Goal: Information Seeking & Learning: Compare options

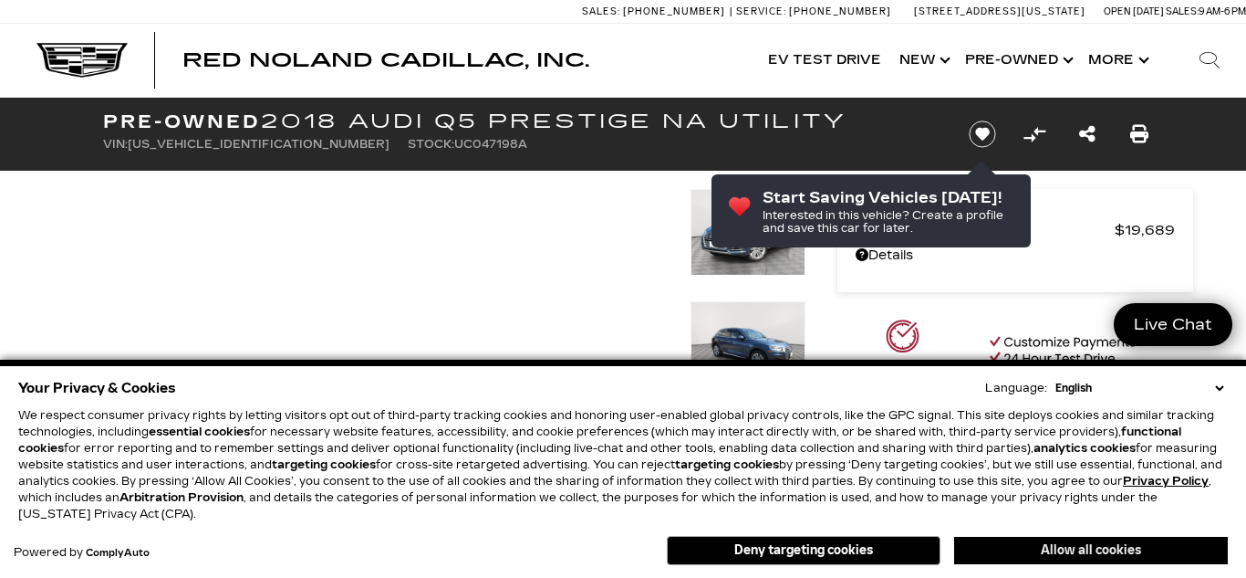
click at [1078, 548] on button "Allow all cookies" at bounding box center [1091, 550] width 274 height 27
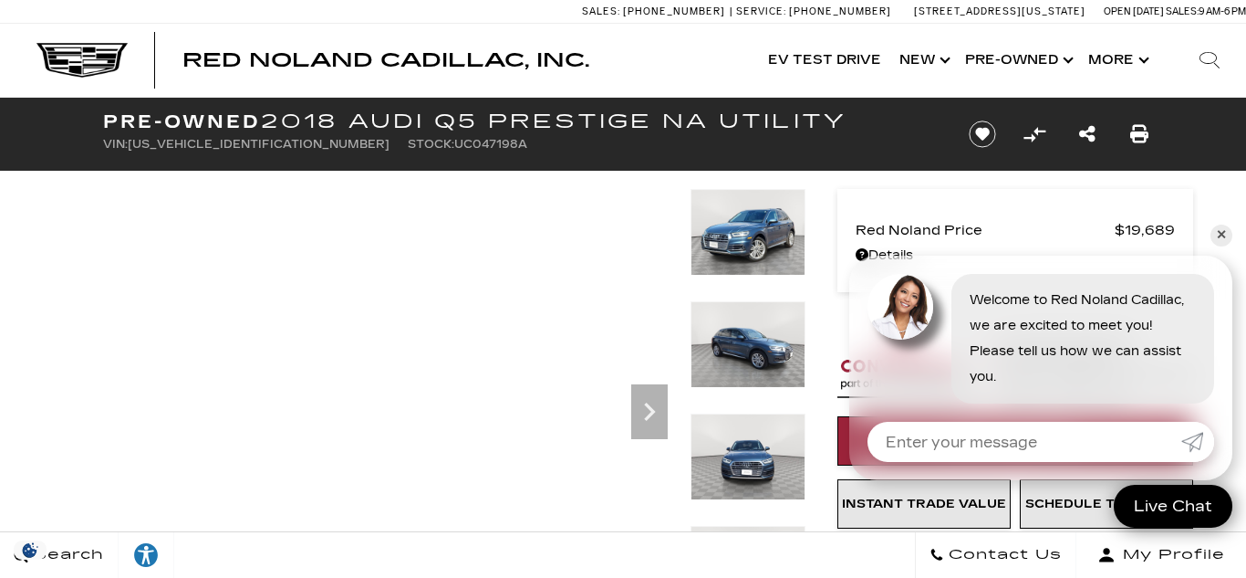
scroll to position [2, 0]
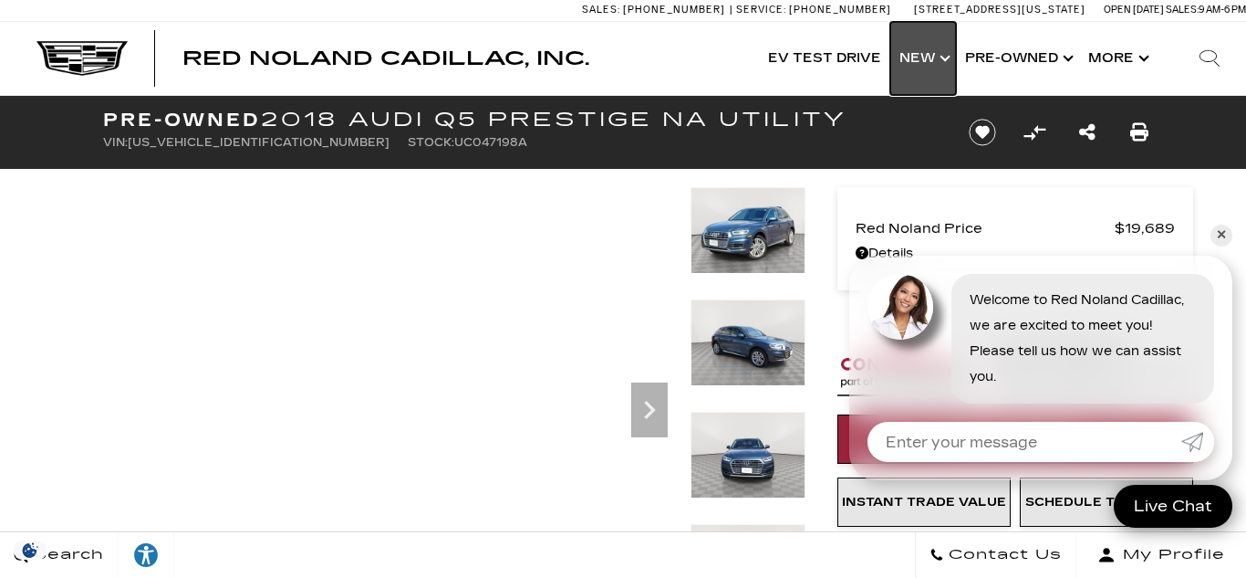
click at [903, 53] on link "Show New" at bounding box center [924, 58] width 66 height 73
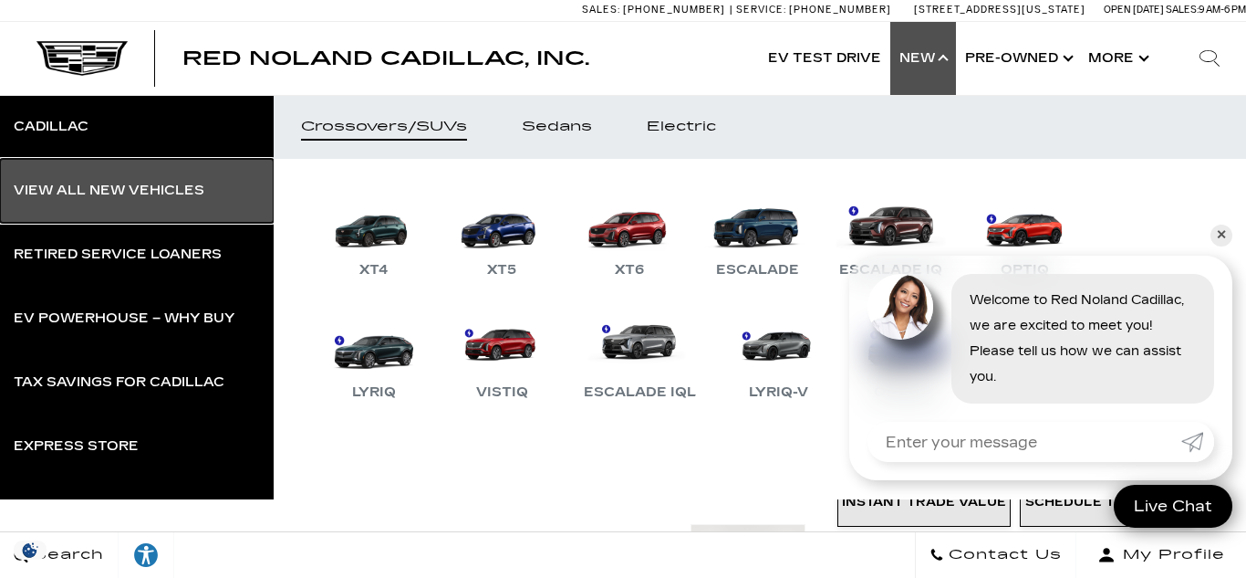
click at [147, 184] on div "View All New Vehicles" at bounding box center [109, 190] width 191 height 13
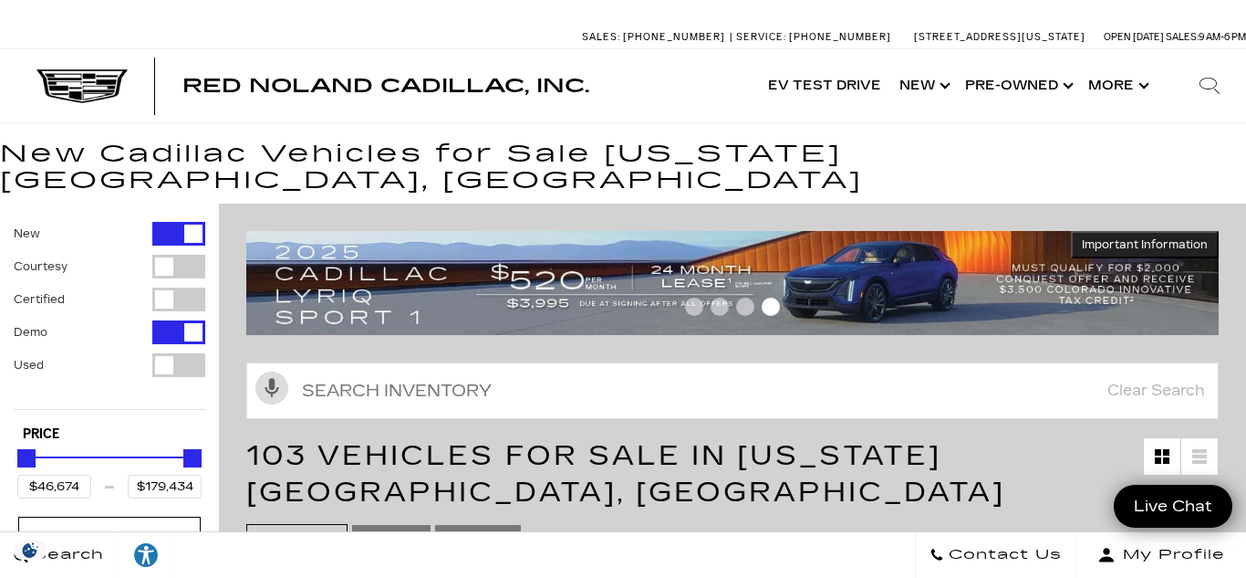
click at [194, 320] on div "Filter by Vehicle Type" at bounding box center [178, 332] width 53 height 24
type input "$50,049"
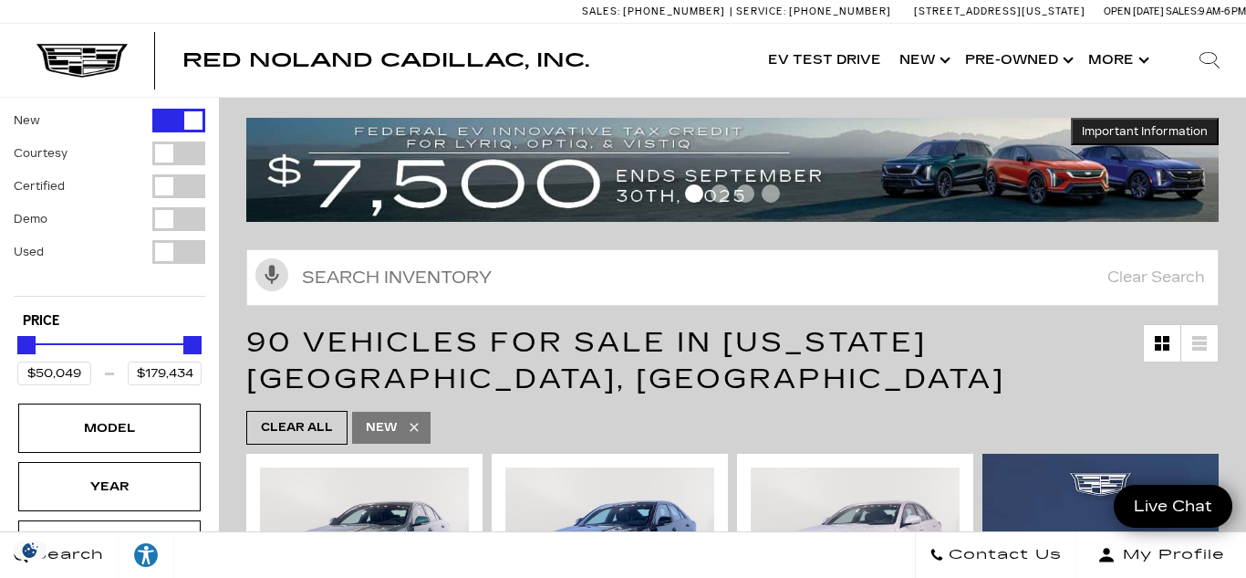
scroll to position [119, 0]
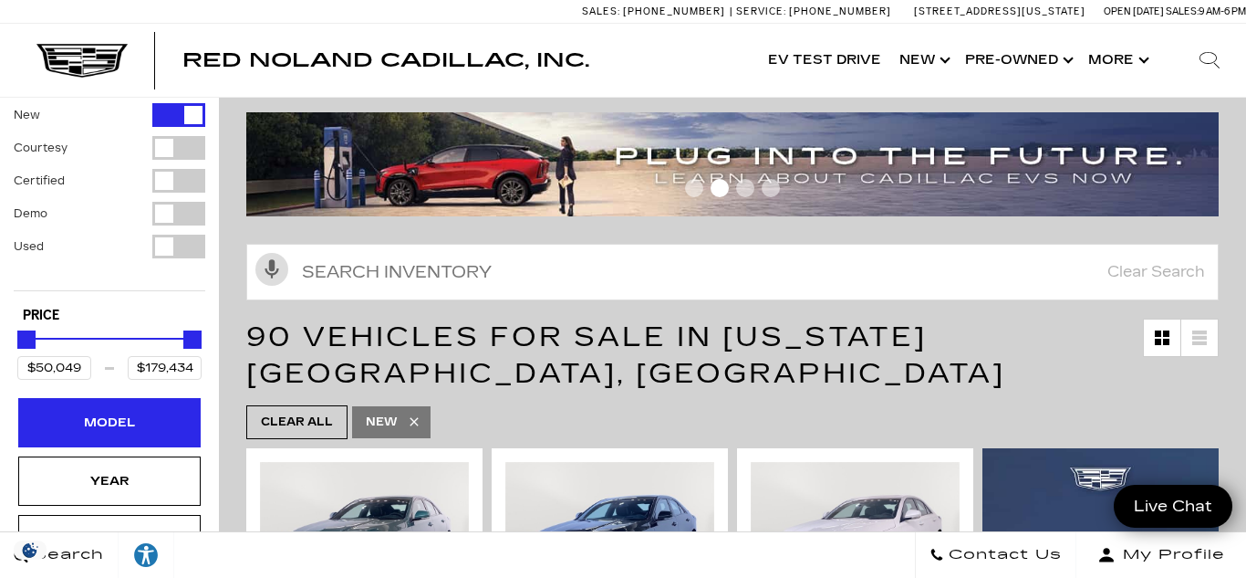
click at [110, 412] on div "Model" at bounding box center [109, 422] width 91 height 20
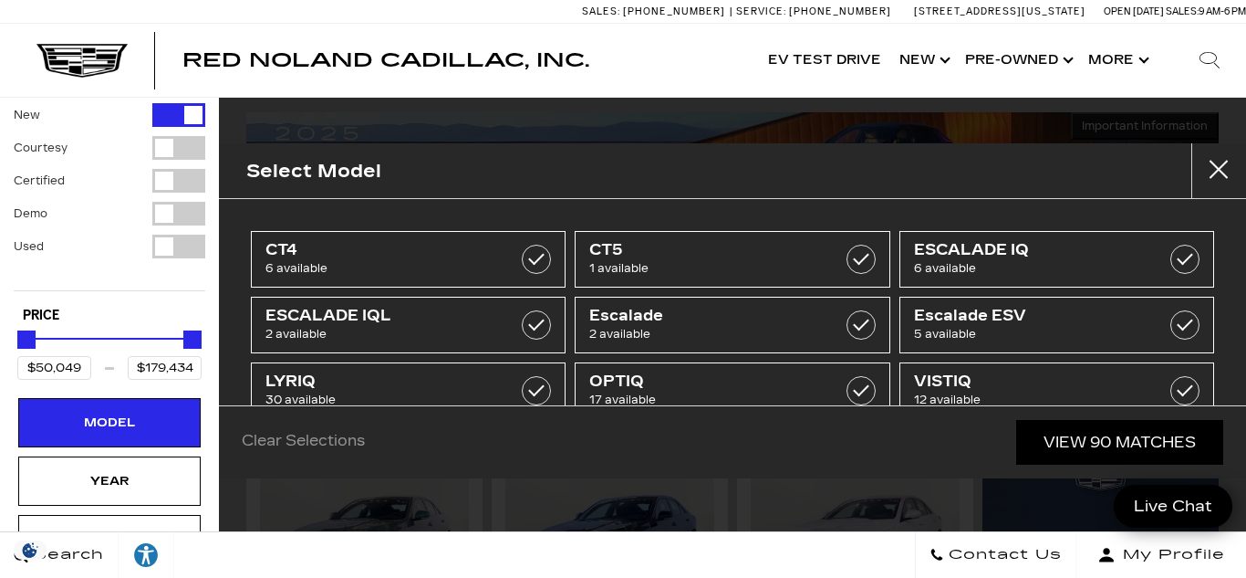
scroll to position [0, 0]
